Goal: Entertainment & Leisure: Browse casually

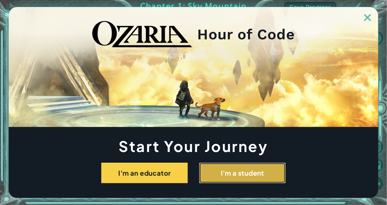
click at [236, 171] on button "I'm a student" at bounding box center [242, 172] width 87 height 21
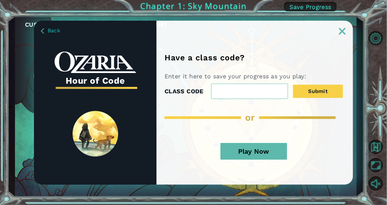
click at [270, 166] on div "Play Now" at bounding box center [253, 153] width 178 height 35
click at [268, 154] on button "Play Now" at bounding box center [253, 151] width 67 height 17
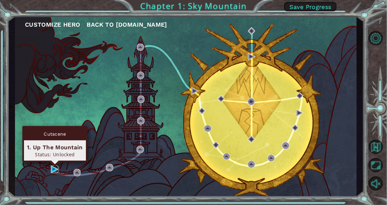
click at [52, 171] on img at bounding box center [54, 168] width 7 height 7
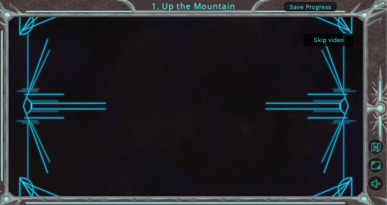
click at [332, 41] on button "Skip video" at bounding box center [328, 39] width 50 height 13
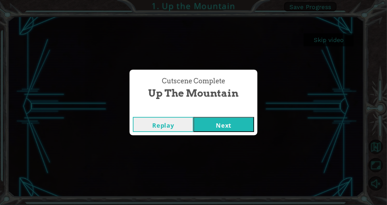
click at [212, 130] on button "Next" at bounding box center [223, 124] width 61 height 15
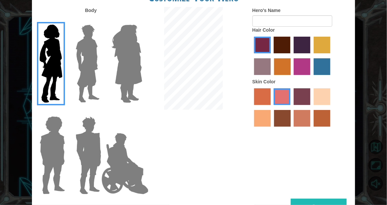
click at [90, 95] on img at bounding box center [88, 63] width 30 height 83
click at [99, 20] on input "Hero Lars" at bounding box center [99, 20] width 0 height 0
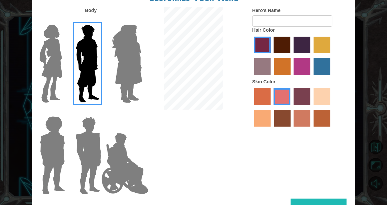
click at [114, 96] on img at bounding box center [127, 63] width 36 height 83
click at [134, 20] on input "Hero Amethyst" at bounding box center [134, 20] width 0 height 0
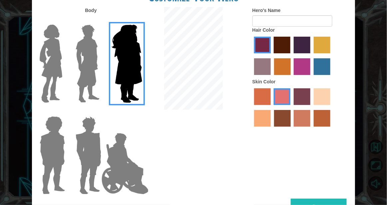
click at [51, 161] on img at bounding box center [52, 154] width 31 height 83
click at [63, 112] on input "Hero Steven" at bounding box center [63, 112] width 0 height 0
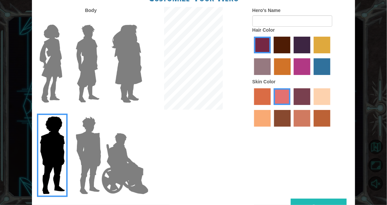
click at [73, 163] on img at bounding box center [88, 154] width 31 height 83
click at [99, 112] on input "Hero Garnet" at bounding box center [99, 112] width 0 height 0
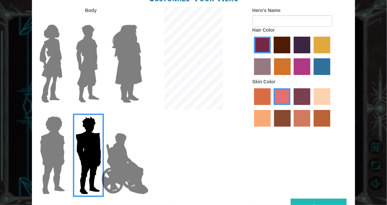
click at [103, 171] on img at bounding box center [125, 163] width 52 height 67
click at [134, 112] on input "Hero Jamie" at bounding box center [134, 112] width 0 height 0
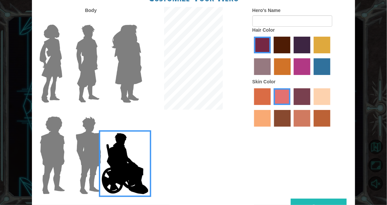
click at [90, 80] on img at bounding box center [88, 63] width 30 height 83
click at [99, 20] on input "Hero Lars" at bounding box center [99, 20] width 0 height 0
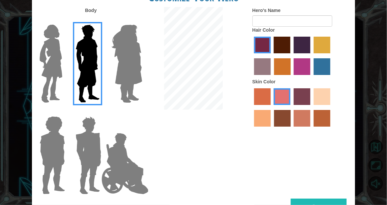
click at [94, 170] on img at bounding box center [88, 154] width 31 height 83
click at [99, 112] on input "Hero Garnet" at bounding box center [99, 112] width 0 height 0
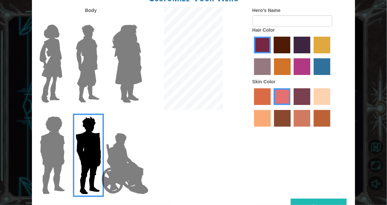
click at [50, 168] on img at bounding box center [52, 154] width 31 height 83
click at [63, 112] on input "Hero Steven" at bounding box center [63, 112] width 0 height 0
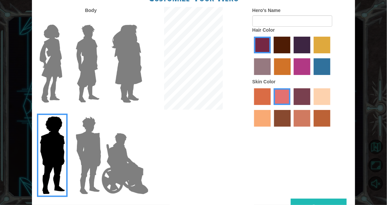
click at [125, 169] on img at bounding box center [125, 163] width 52 height 67
click at [134, 112] on input "Hero Jamie" at bounding box center [134, 112] width 0 height 0
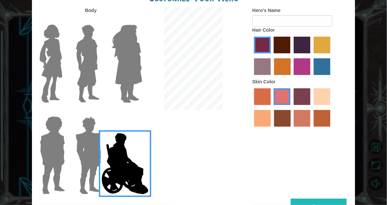
click at [284, 48] on label "maroon hair color" at bounding box center [282, 45] width 17 height 17
click at [272, 56] on input "maroon hair color" at bounding box center [272, 56] width 0 height 0
click at [280, 64] on label "gold drop hair color" at bounding box center [282, 66] width 17 height 17
click at [272, 77] on input "gold drop hair color" at bounding box center [272, 77] width 0 height 0
click at [265, 44] on label "paprika hair color" at bounding box center [262, 45] width 17 height 17
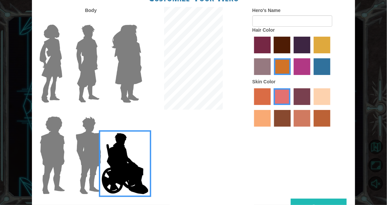
click at [252, 56] on input "paprika hair color" at bounding box center [252, 56] width 0 height 0
click at [91, 161] on img at bounding box center [88, 154] width 31 height 83
click at [99, 112] on input "Hero Garnet" at bounding box center [99, 112] width 0 height 0
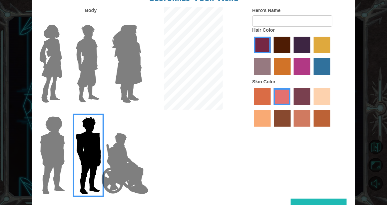
click at [56, 160] on img at bounding box center [52, 154] width 31 height 83
click at [63, 112] on input "Hero Steven" at bounding box center [63, 112] width 0 height 0
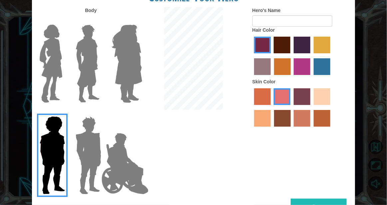
click at [93, 81] on img at bounding box center [88, 63] width 30 height 83
click at [99, 20] on input "Hero Lars" at bounding box center [99, 20] width 0 height 0
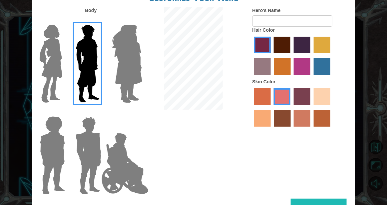
click at [132, 160] on img at bounding box center [125, 163] width 52 height 67
click at [134, 112] on input "Hero Jamie" at bounding box center [134, 112] width 0 height 0
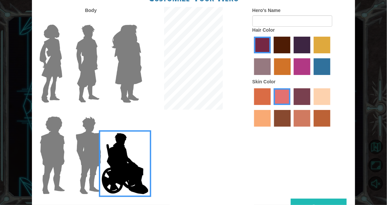
click at [94, 71] on img at bounding box center [88, 63] width 30 height 83
click at [99, 20] on input "Hero Lars" at bounding box center [99, 20] width 0 height 0
